Goal: Transaction & Acquisition: Purchase product/service

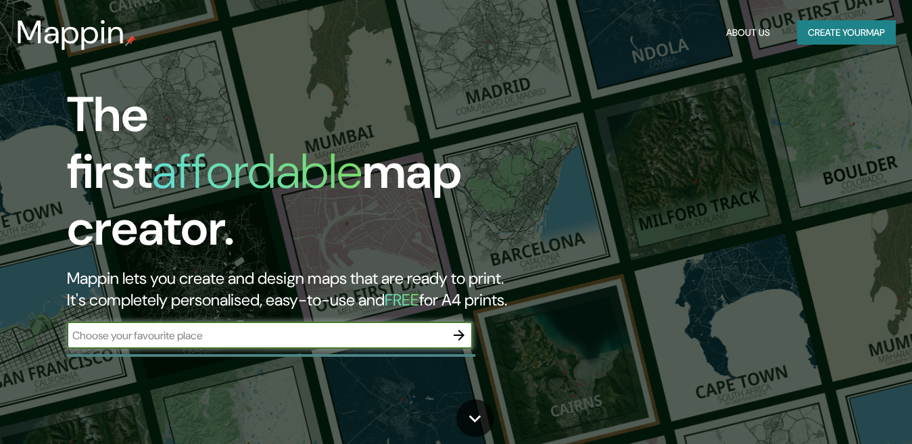
click at [341, 322] on div "​" at bounding box center [269, 335] width 405 height 27
type input "tulancingo"
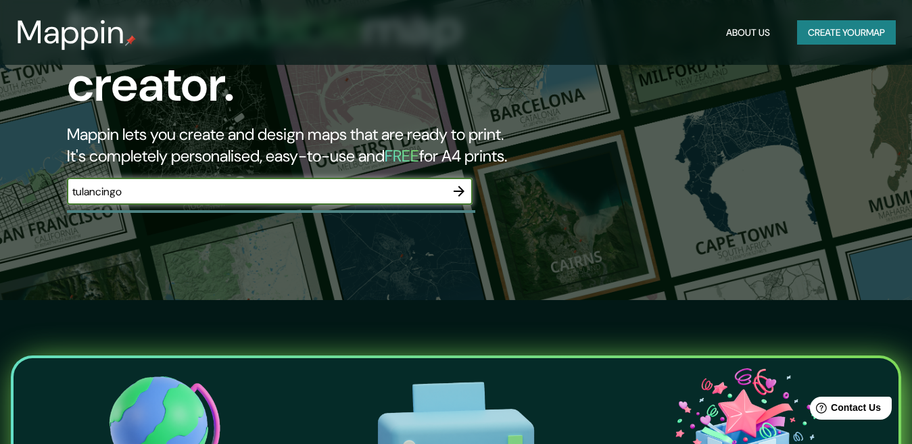
scroll to position [135, 0]
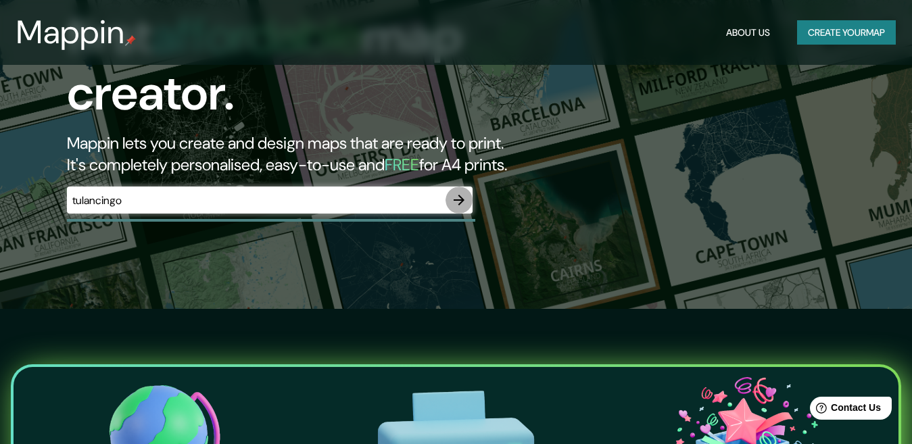
click at [461, 195] on icon "button" at bounding box center [458, 200] width 11 height 11
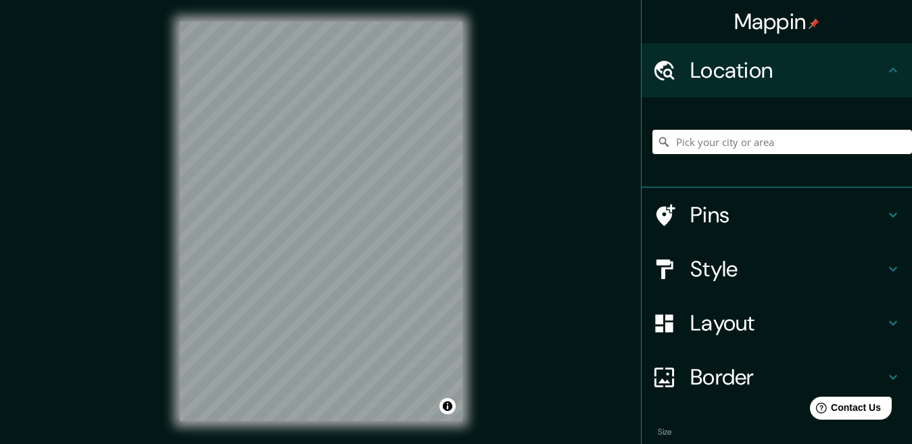
click at [747, 145] on input "Pick your city or area" at bounding box center [782, 142] width 260 height 24
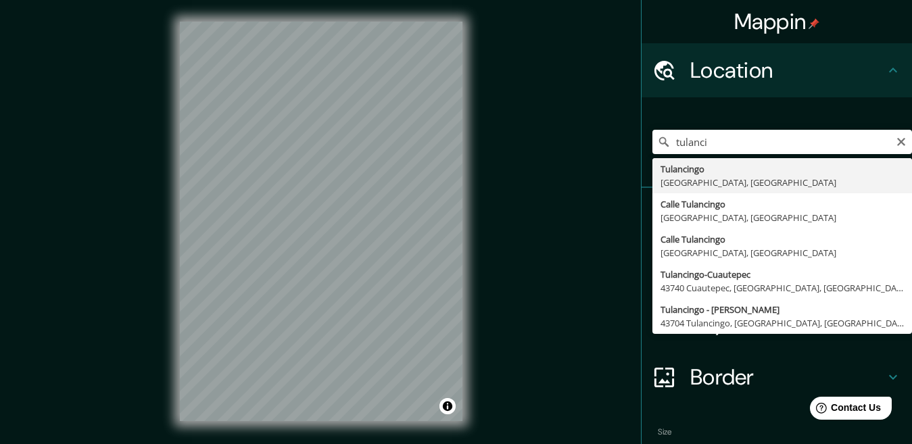
type input "Tulancingo, [GEOGRAPHIC_DATA], [GEOGRAPHIC_DATA]"
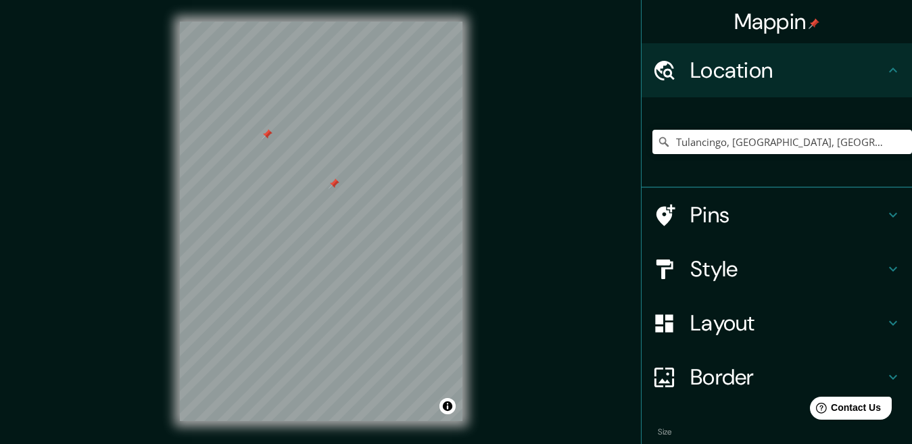
click at [335, 184] on div at bounding box center [333, 183] width 11 height 11
click at [266, 137] on div at bounding box center [267, 134] width 11 height 11
click at [437, 177] on div "© Mapbox © OpenStreetMap Improve this map" at bounding box center [321, 221] width 326 height 443
drag, startPoint x: 477, startPoint y: 191, endPoint x: 476, endPoint y: 272, distance: 81.1
click at [476, 272] on div "© Mapbox © OpenStreetMap Improve this map" at bounding box center [321, 221] width 326 height 443
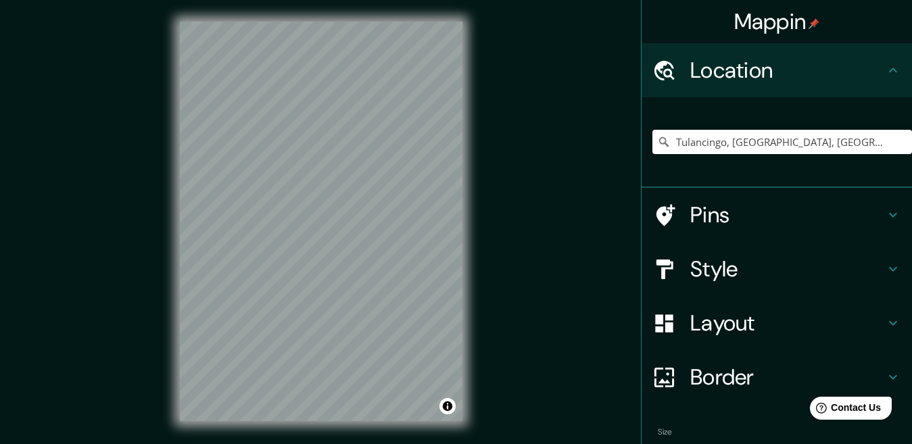
click at [508, 263] on div "Mappin Location [GEOGRAPHIC_DATA], [GEOGRAPHIC_DATA], [GEOGRAPHIC_DATA] Pins St…" at bounding box center [456, 232] width 912 height 464
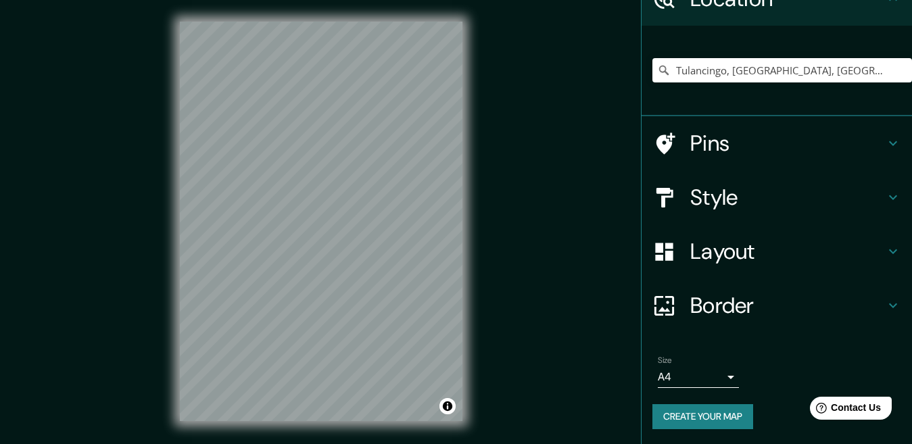
scroll to position [73, 0]
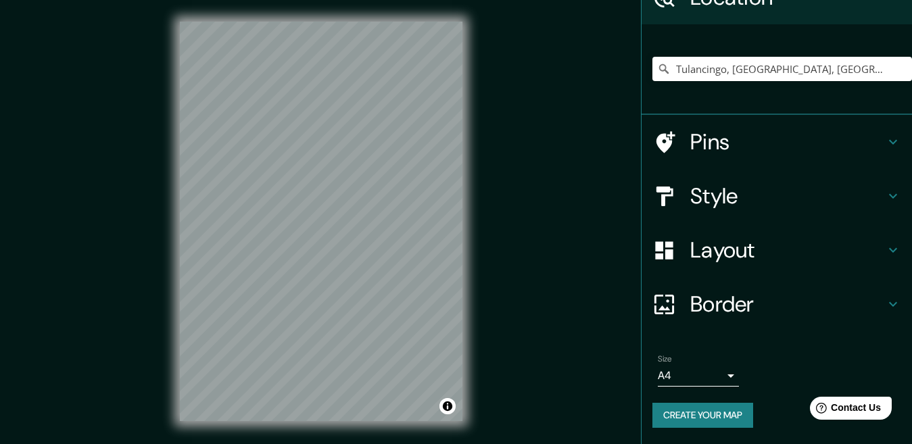
click at [704, 370] on body "Mappin Location [GEOGRAPHIC_DATA], [GEOGRAPHIC_DATA], [GEOGRAPHIC_DATA] Pins St…" at bounding box center [456, 222] width 912 height 444
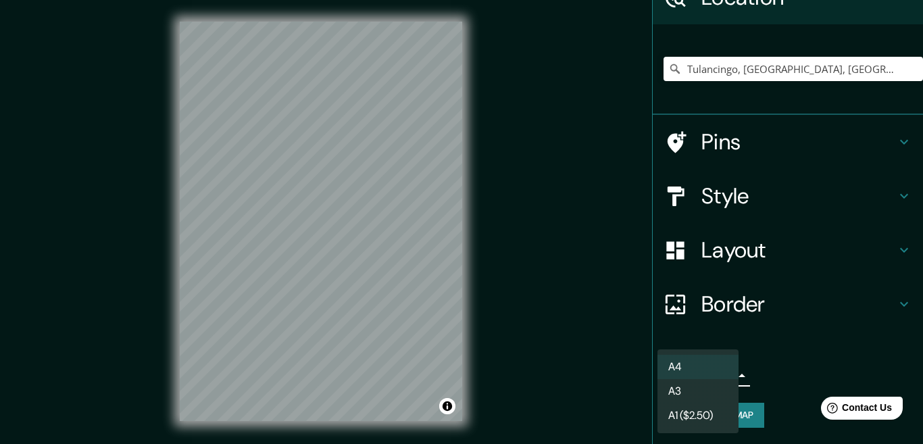
click at [704, 391] on li "A3" at bounding box center [698, 391] width 81 height 24
click at [706, 377] on body "Mappin Location [GEOGRAPHIC_DATA], [GEOGRAPHIC_DATA], [GEOGRAPHIC_DATA] Pins St…" at bounding box center [461, 222] width 923 height 444
click at [687, 363] on li "A4" at bounding box center [698, 367] width 81 height 24
type input "single"
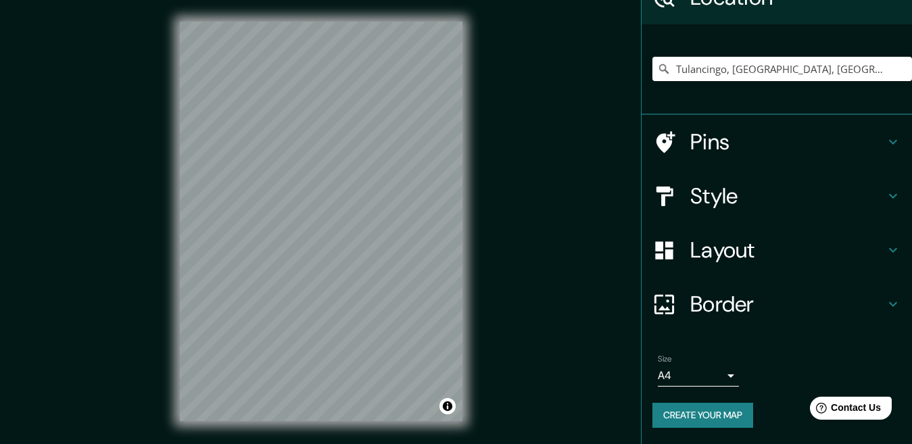
click at [168, 323] on div "© Mapbox © OpenStreetMap Improve this map" at bounding box center [321, 221] width 326 height 443
click at [693, 203] on h4 "Style" at bounding box center [787, 195] width 195 height 27
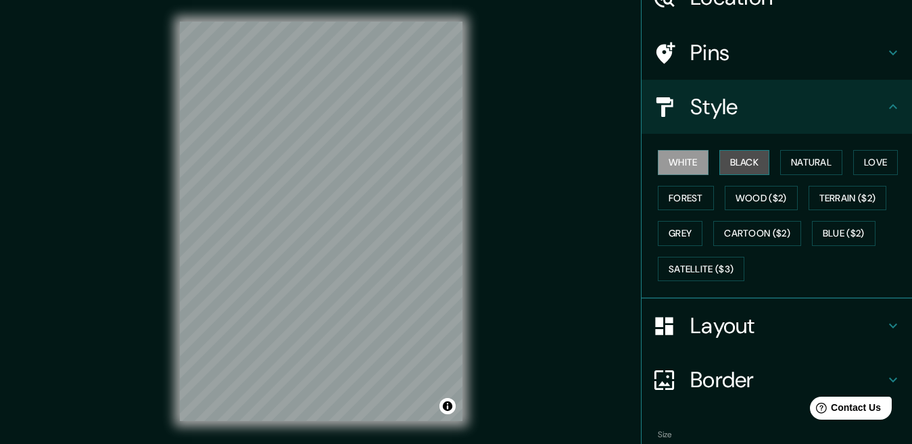
click at [733, 164] on button "Black" at bounding box center [744, 162] width 51 height 25
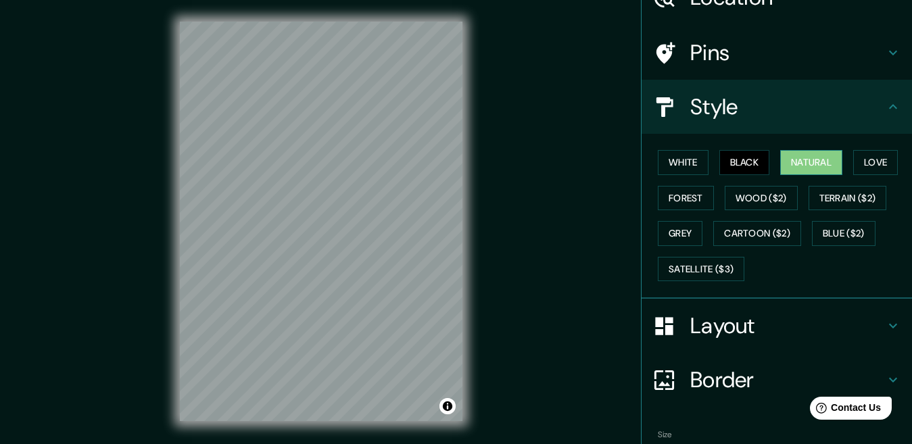
click at [791, 160] on button "Natural" at bounding box center [811, 162] width 62 height 25
click at [872, 160] on button "Love" at bounding box center [875, 162] width 45 height 25
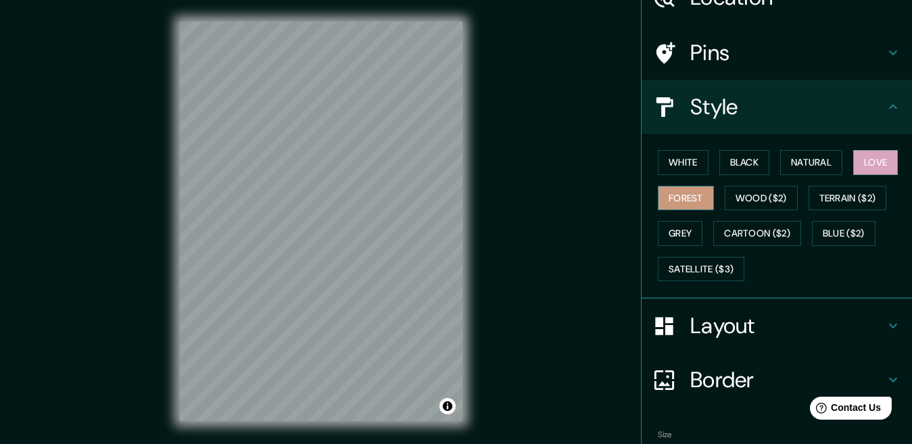
click at [679, 191] on button "Forest" at bounding box center [686, 198] width 56 height 25
click at [743, 158] on button "Black" at bounding box center [744, 162] width 51 height 25
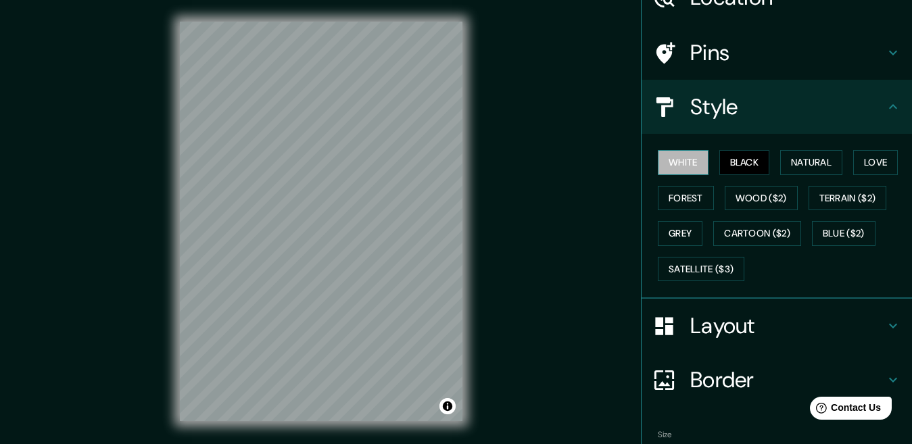
click at [670, 164] on button "White" at bounding box center [683, 162] width 51 height 25
